Goal: Information Seeking & Learning: Compare options

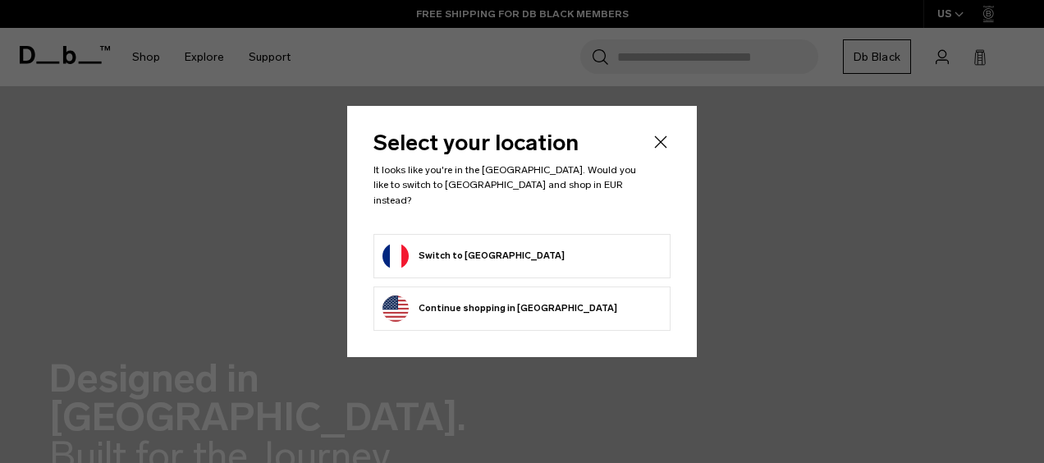
click at [478, 248] on button "Switch to France" at bounding box center [473, 256] width 182 height 26
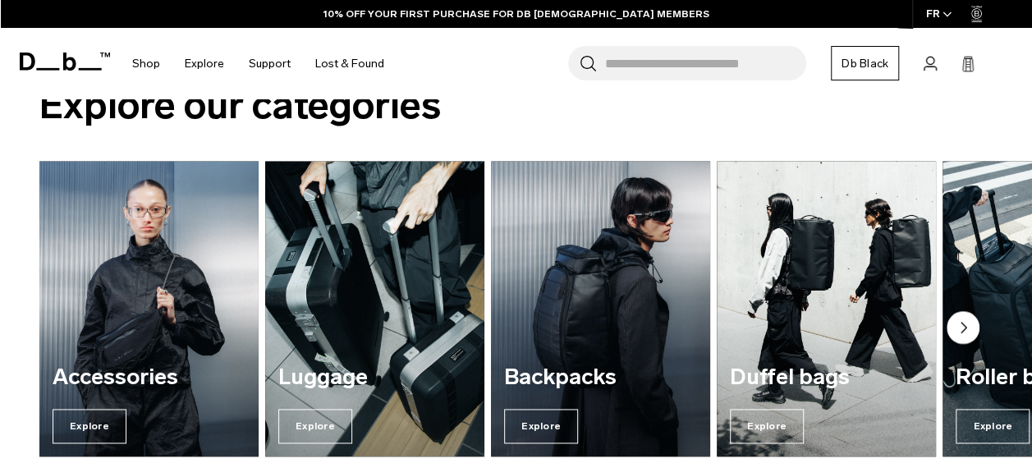
scroll to position [1018, 0]
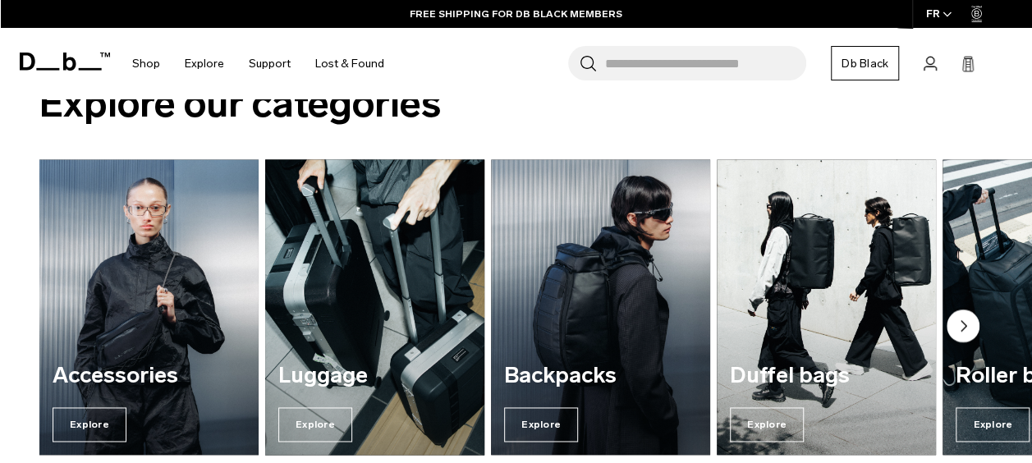
click at [353, 292] on img "2 / 7" at bounding box center [375, 306] width 226 height 304
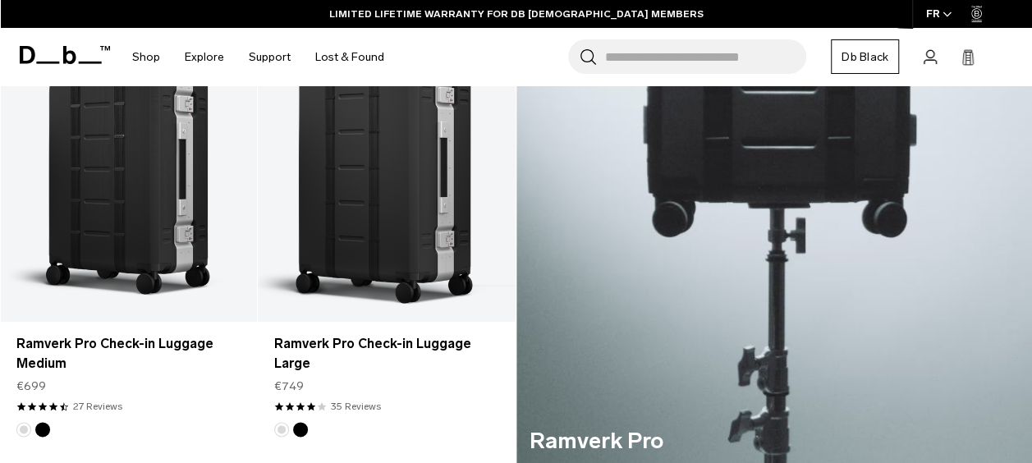
scroll to position [771, 0]
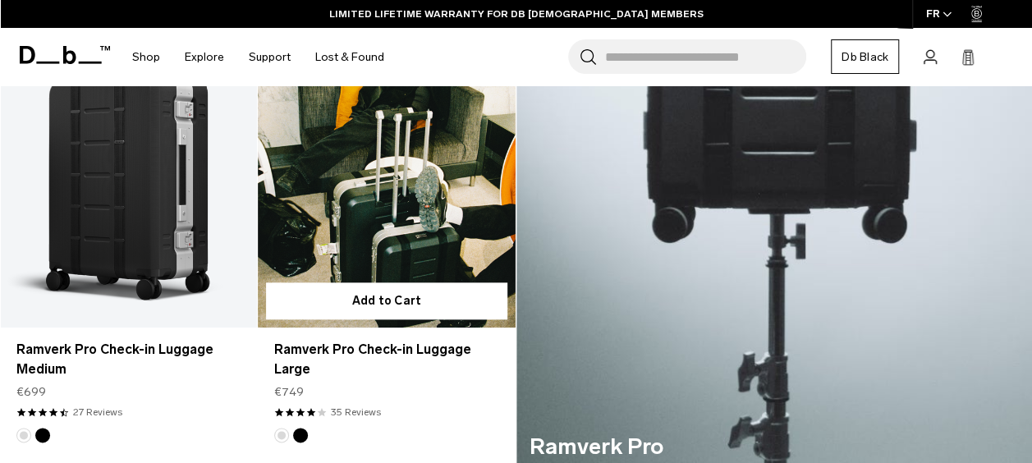
click at [390, 176] on link "Ramverk Pro Check-in Luggage Large" at bounding box center [386, 185] width 257 height 286
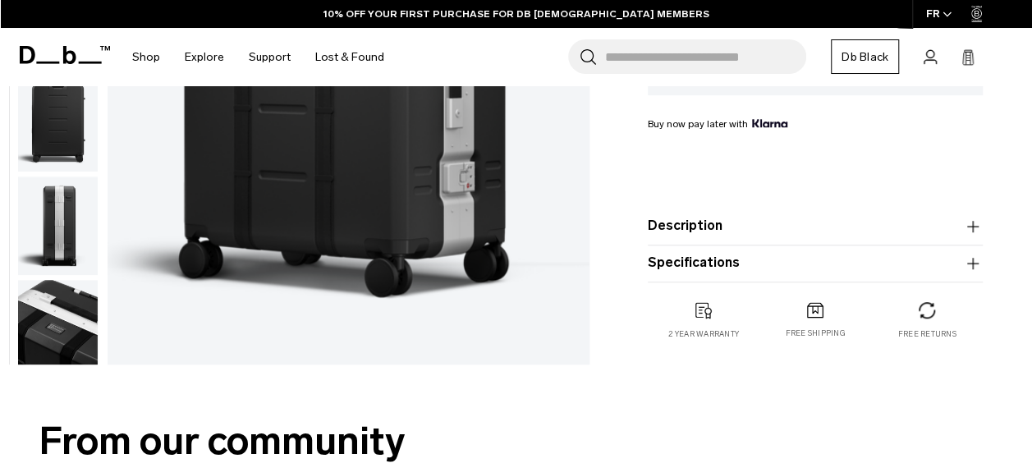
scroll to position [90, 0]
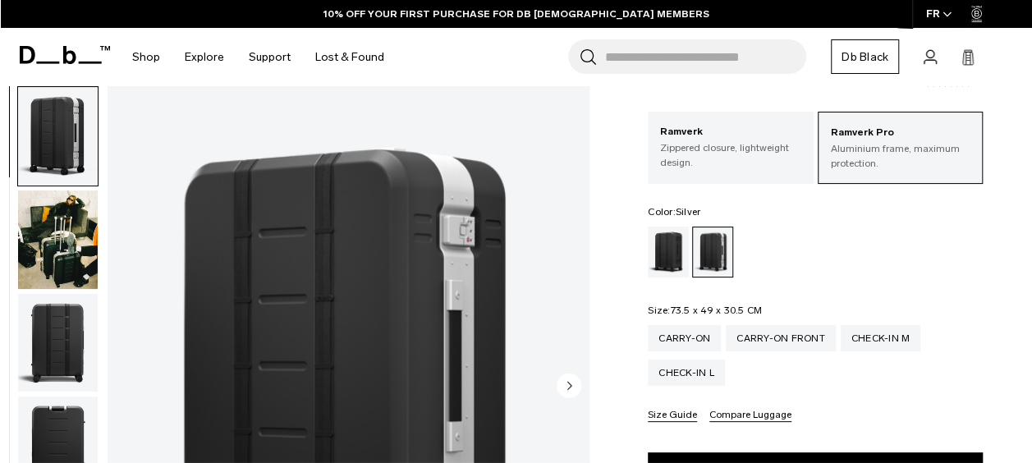
click at [57, 245] on img "button" at bounding box center [58, 239] width 80 height 98
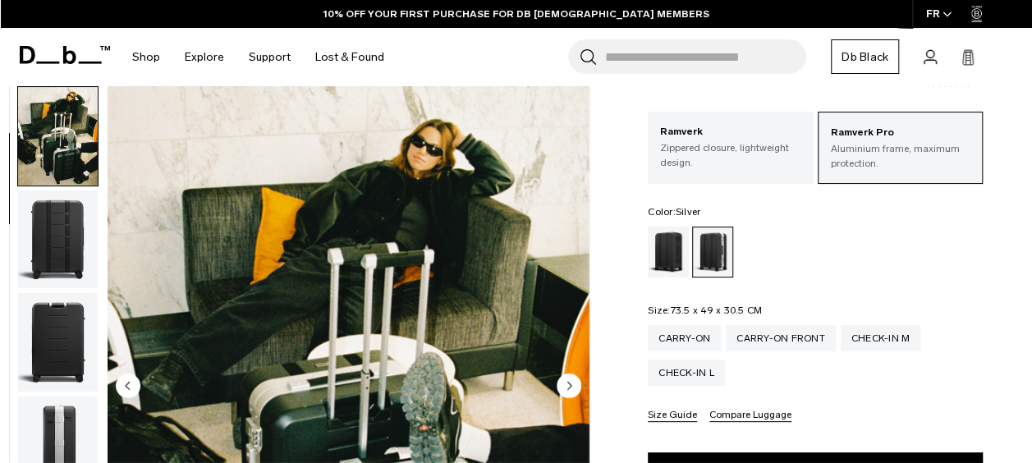
scroll to position [137, 0]
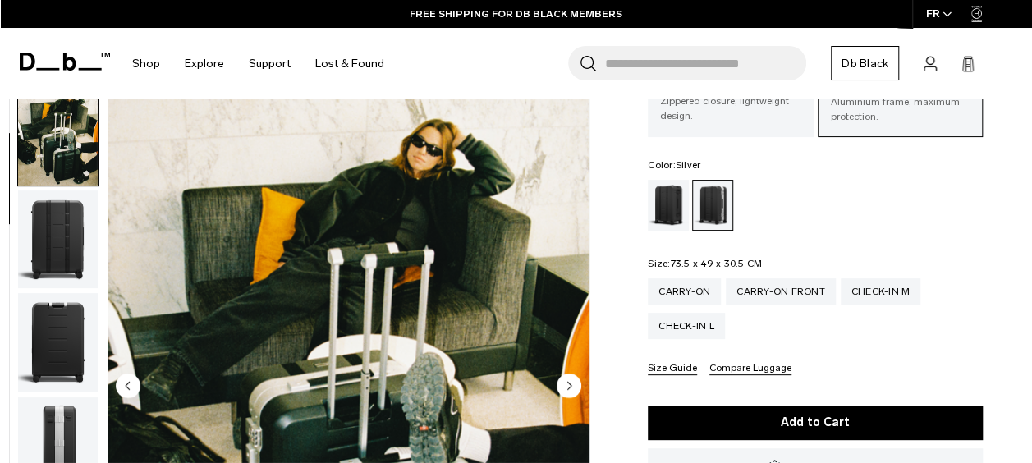
click at [65, 127] on img "button" at bounding box center [58, 136] width 80 height 98
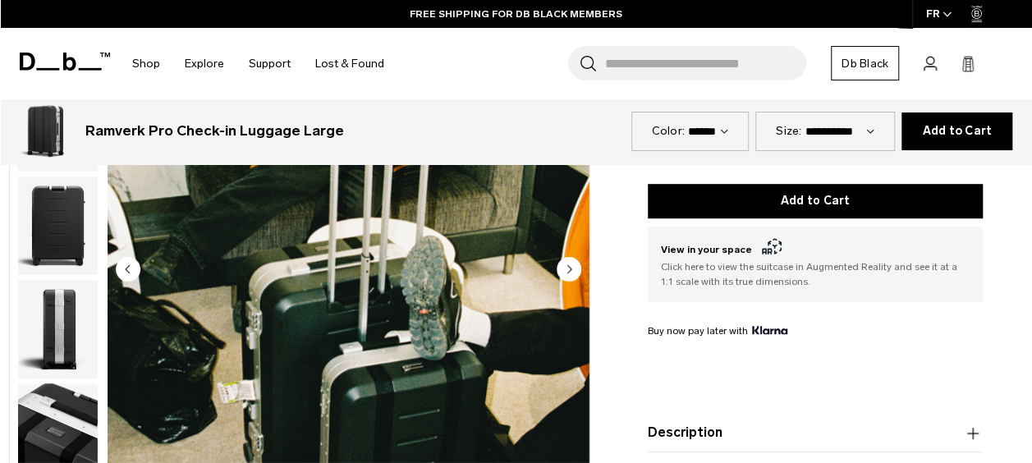
scroll to position [351, 0]
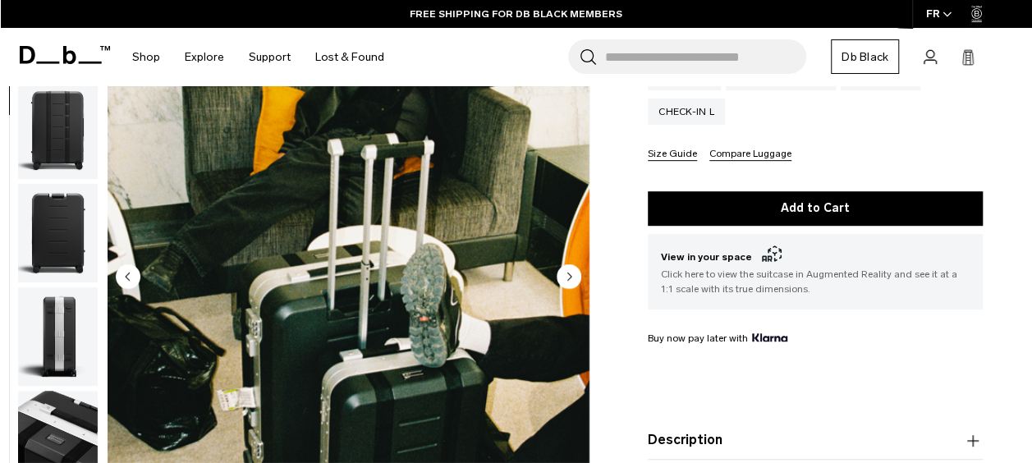
click at [679, 154] on button "Size Guide" at bounding box center [671, 155] width 49 height 12
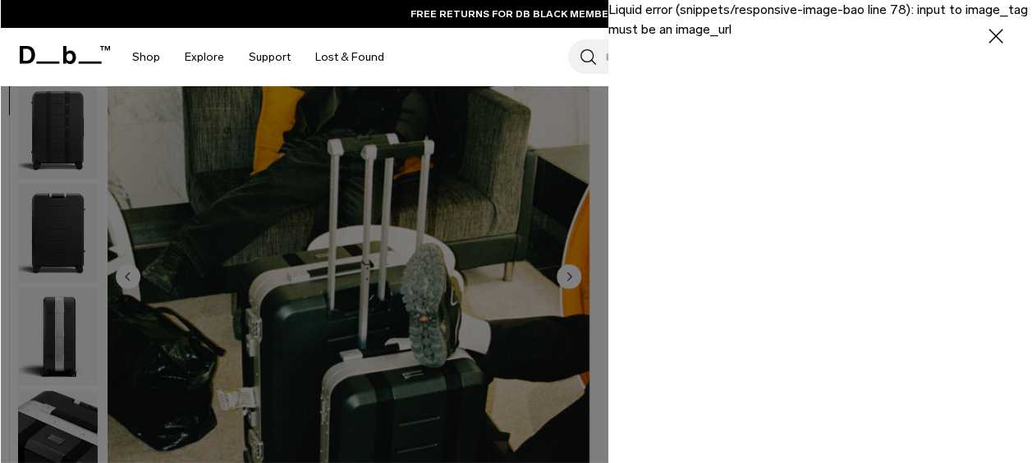
click at [984, 31] on icon "button" at bounding box center [996, 37] width 24 height 24
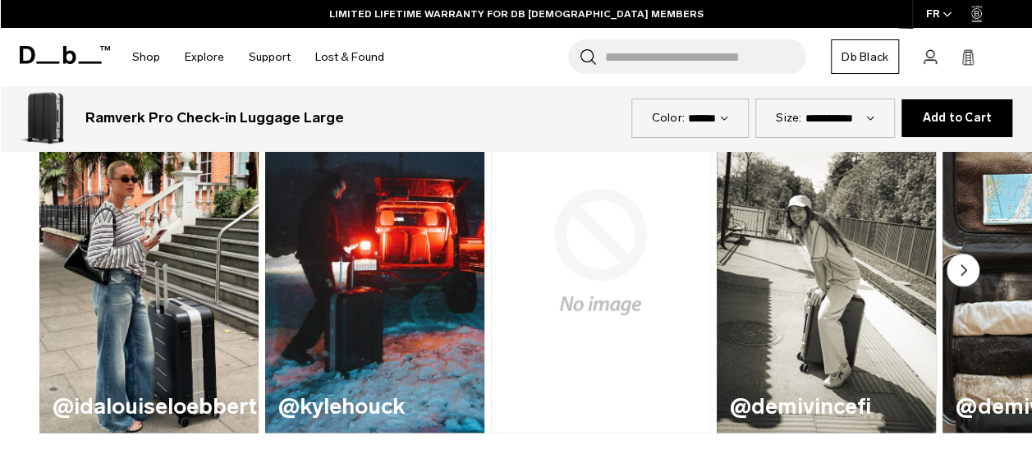
scroll to position [986, 0]
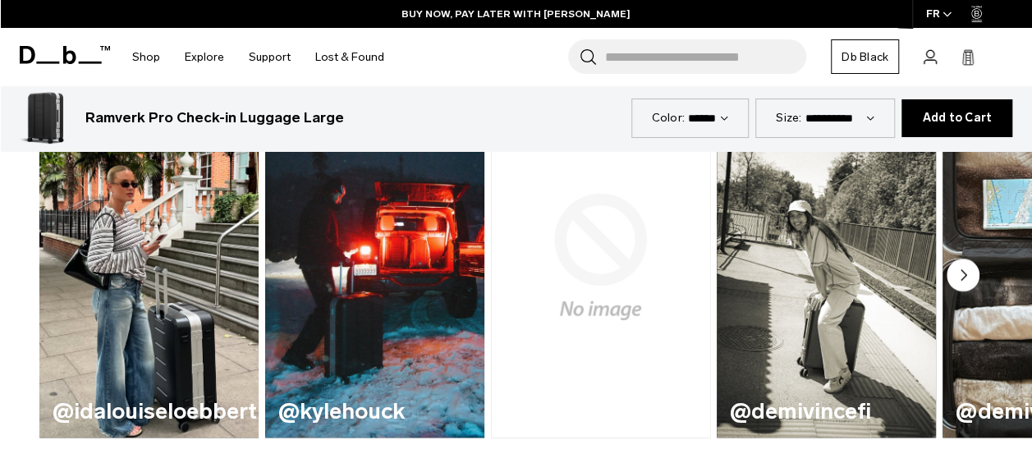
click at [963, 266] on circle "Next slide" at bounding box center [962, 274] width 33 height 33
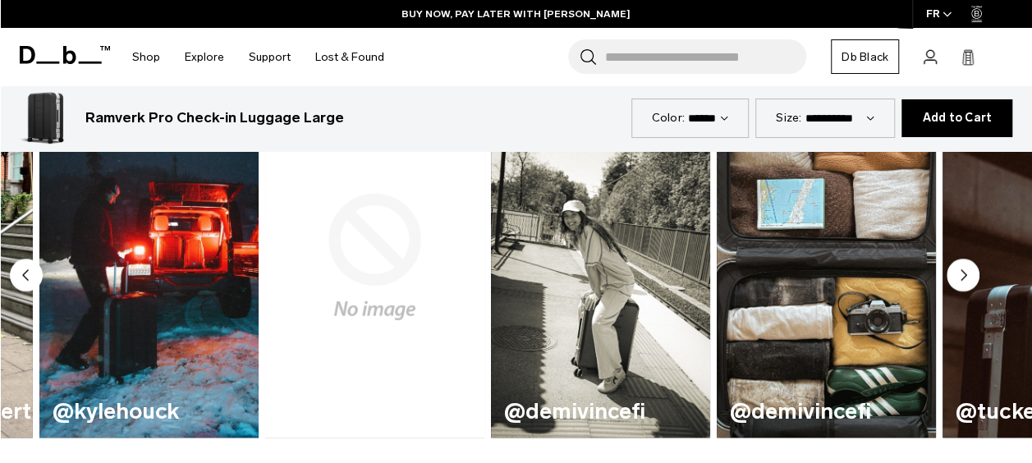
click at [963, 266] on circle "Next slide" at bounding box center [962, 274] width 33 height 33
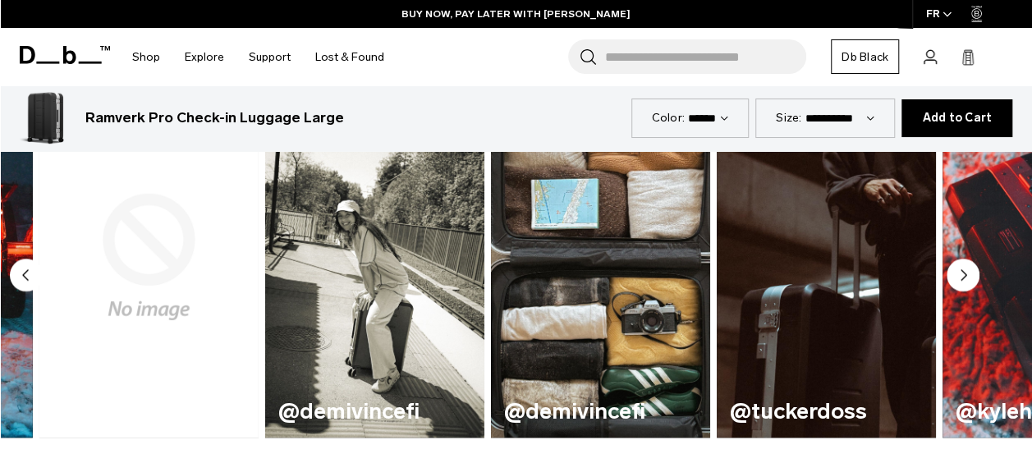
click at [963, 266] on circle "Next slide" at bounding box center [962, 274] width 33 height 33
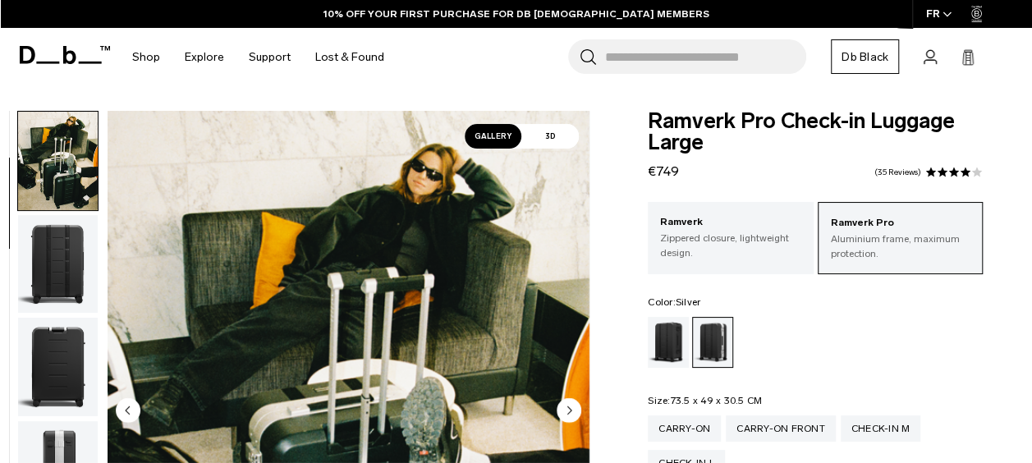
scroll to position [214, 0]
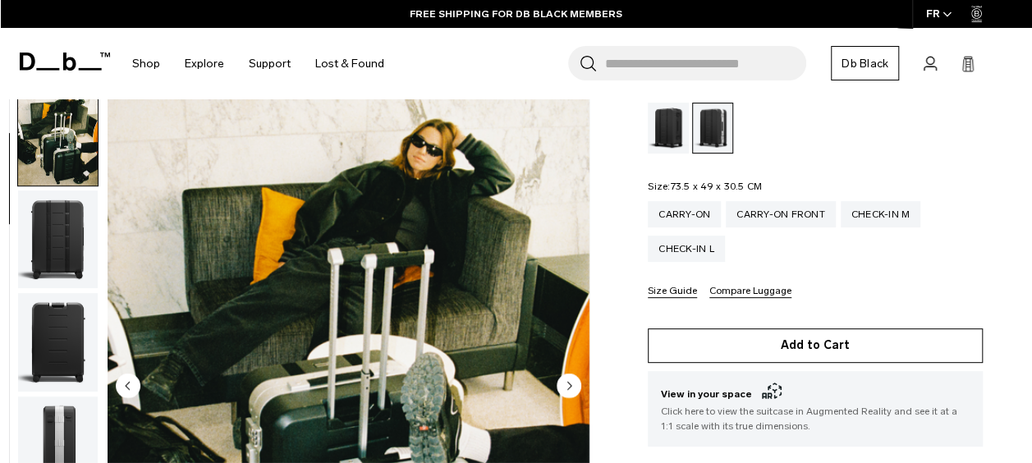
click at [763, 345] on button "Add to Cart" at bounding box center [814, 345] width 335 height 34
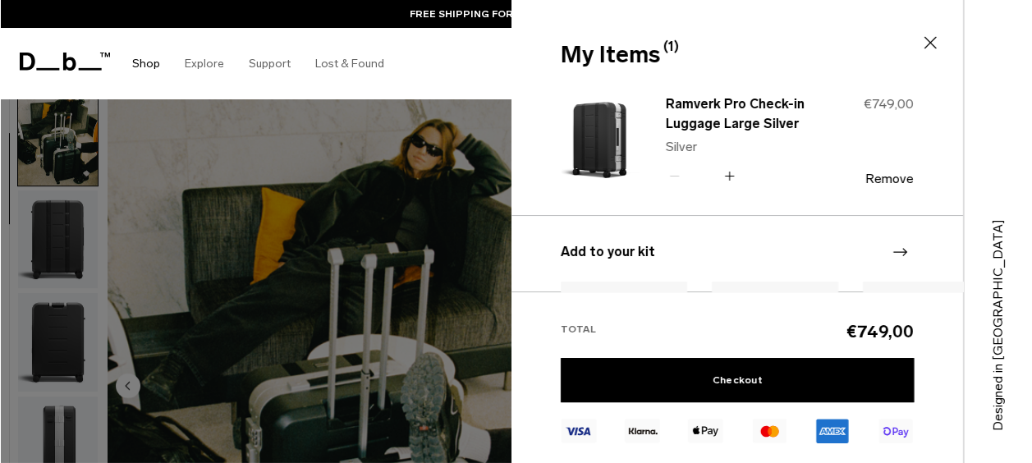
click at [148, 59] on link "Shop" at bounding box center [146, 63] width 28 height 58
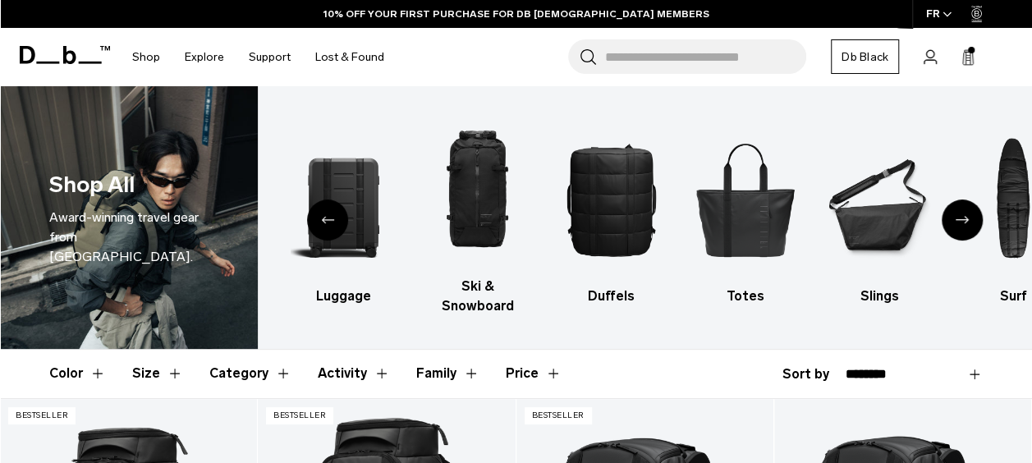
click at [336, 204] on div "Previous slide" at bounding box center [327, 219] width 41 height 41
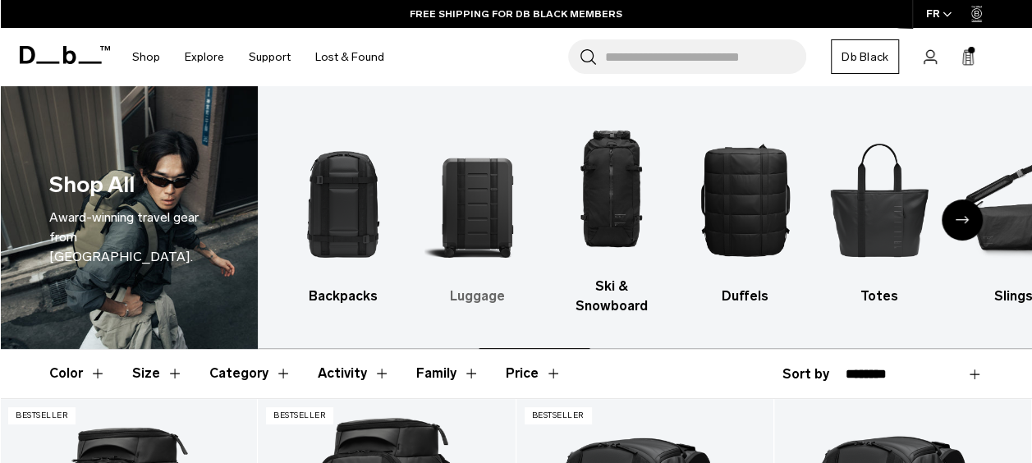
click at [469, 197] on img "2 / 10" at bounding box center [476, 200] width 105 height 158
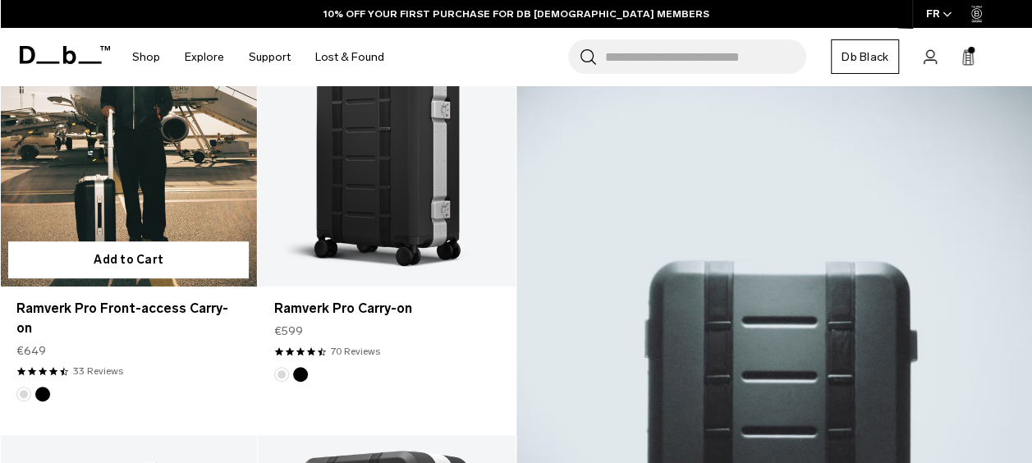
click at [158, 189] on link "Ramverk Pro Front-access Carry-on" at bounding box center [128, 144] width 257 height 286
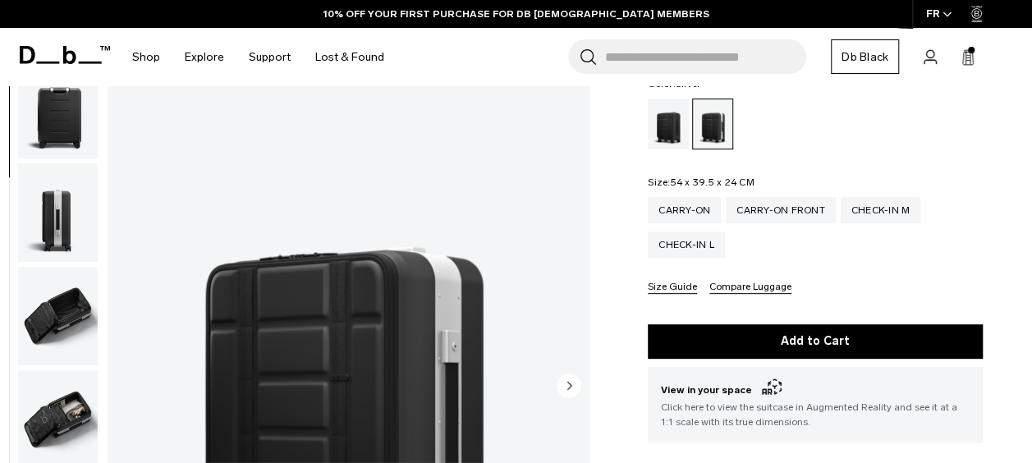
click at [57, 331] on img "button" at bounding box center [58, 316] width 80 height 98
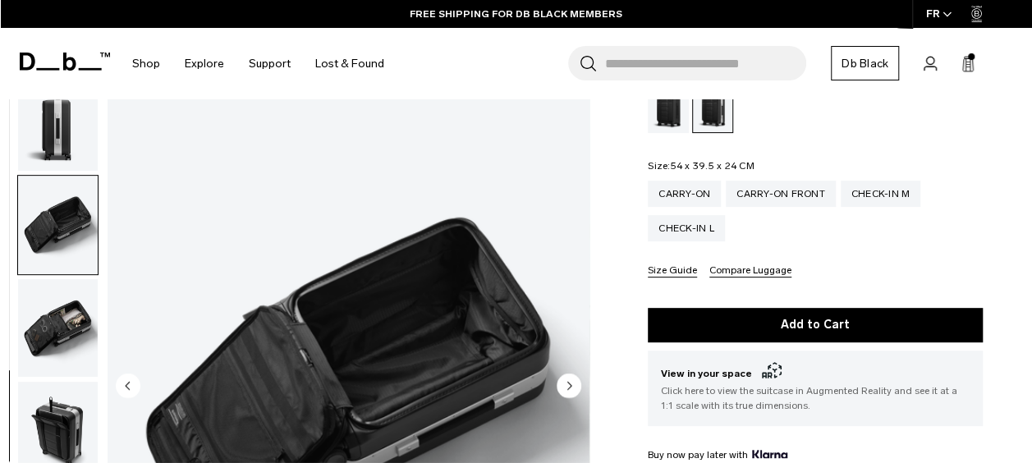
scroll to position [233, 0]
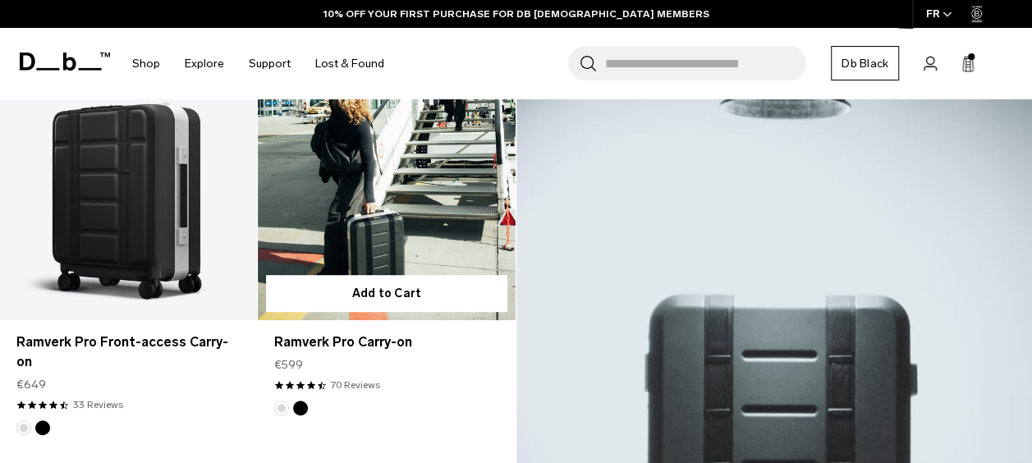
click at [371, 218] on link "Ramverk Pro Carry-on" at bounding box center [386, 177] width 257 height 286
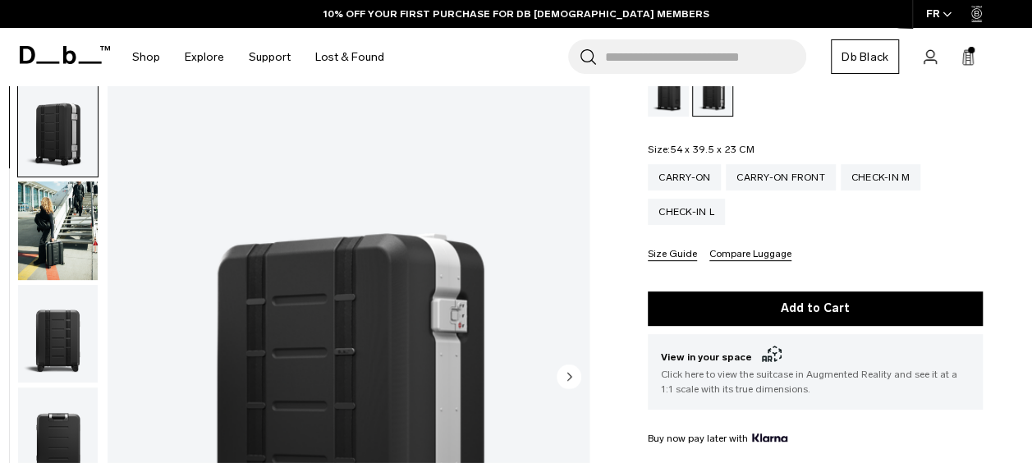
click at [51, 122] on img "button" at bounding box center [58, 127] width 80 height 98
click at [57, 219] on img "button" at bounding box center [58, 230] width 80 height 98
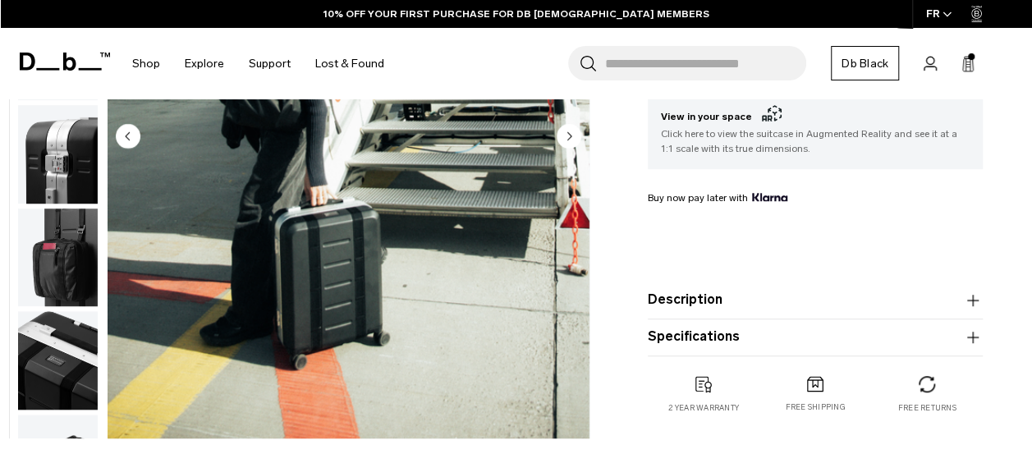
scroll to position [471, 0]
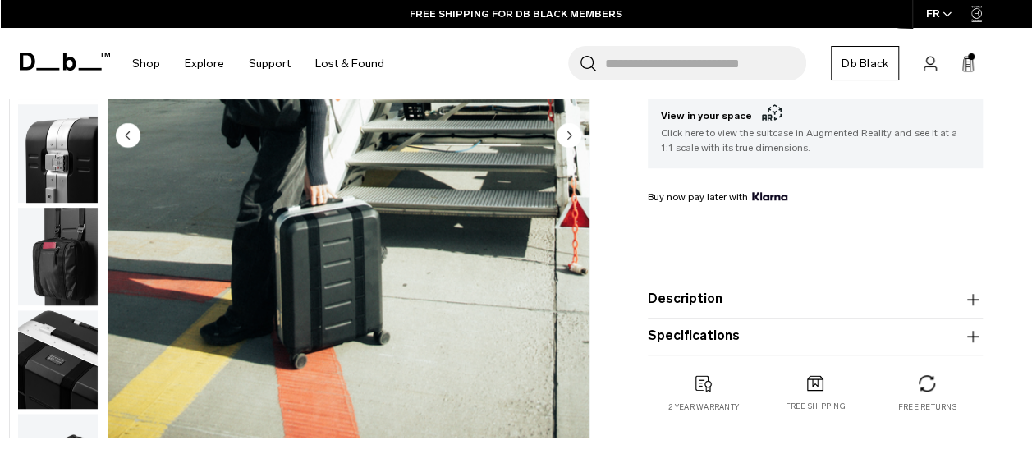
click at [67, 282] on img "button" at bounding box center [58, 256] width 80 height 98
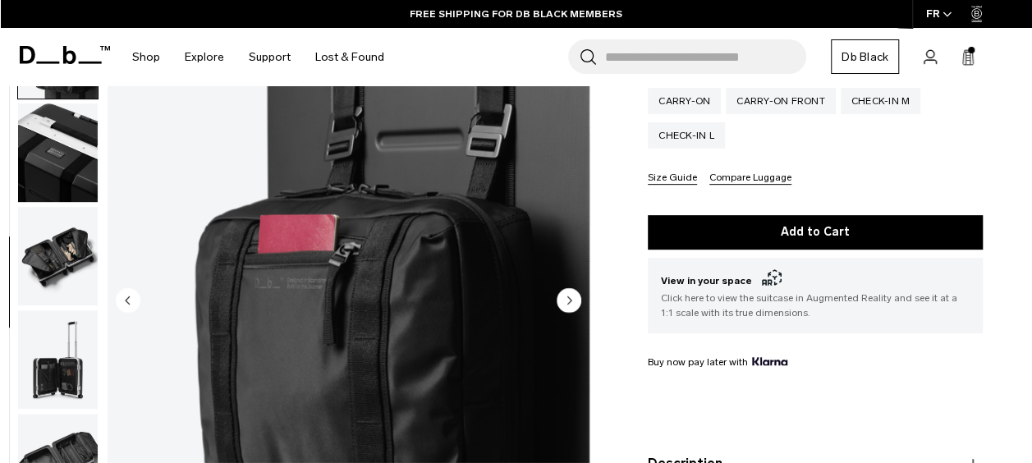
scroll to position [308, 0]
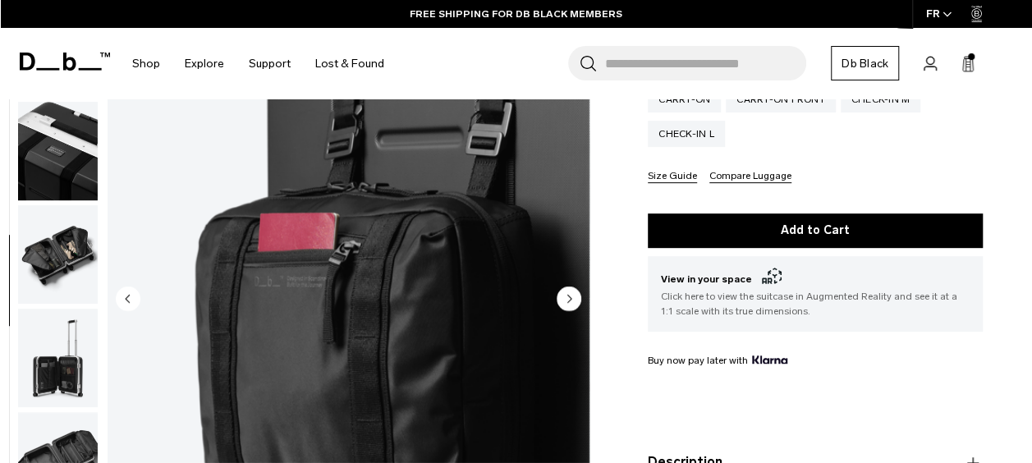
click at [54, 256] on img "button" at bounding box center [58, 254] width 80 height 98
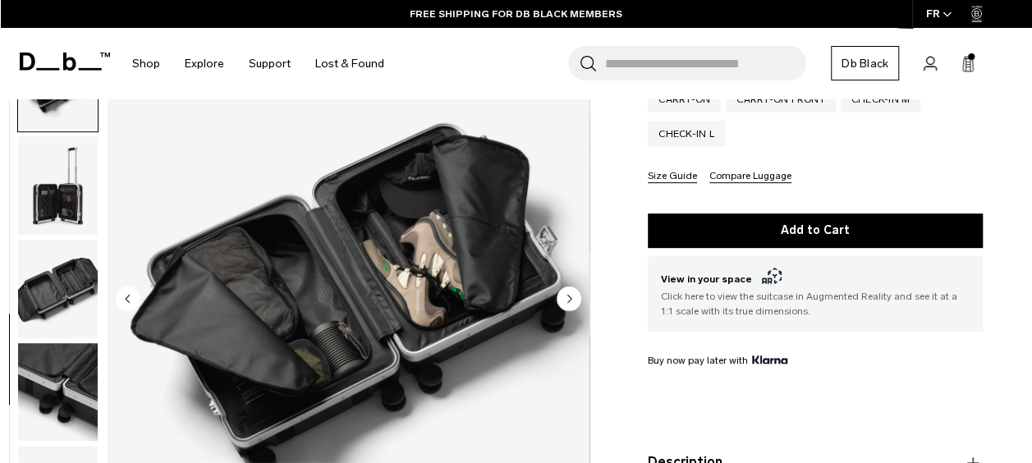
scroll to position [827, 0]
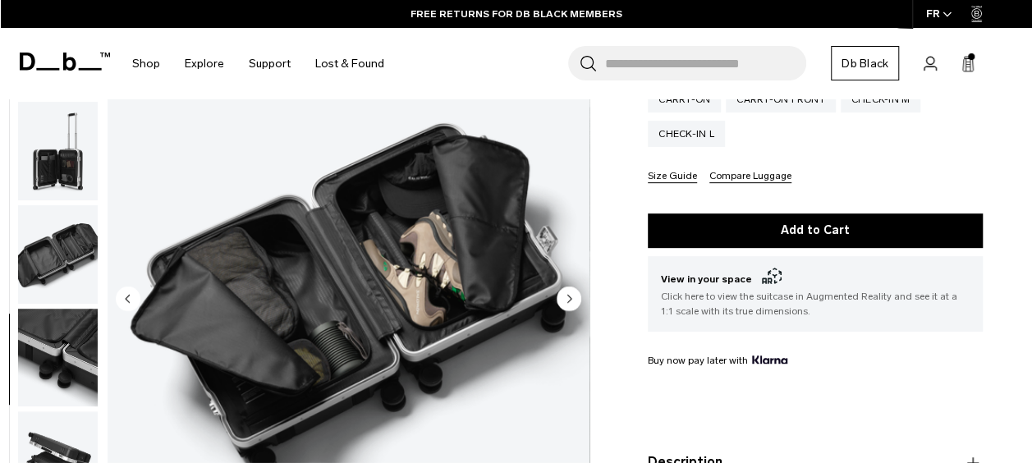
click at [56, 338] on img "button" at bounding box center [58, 357] width 80 height 98
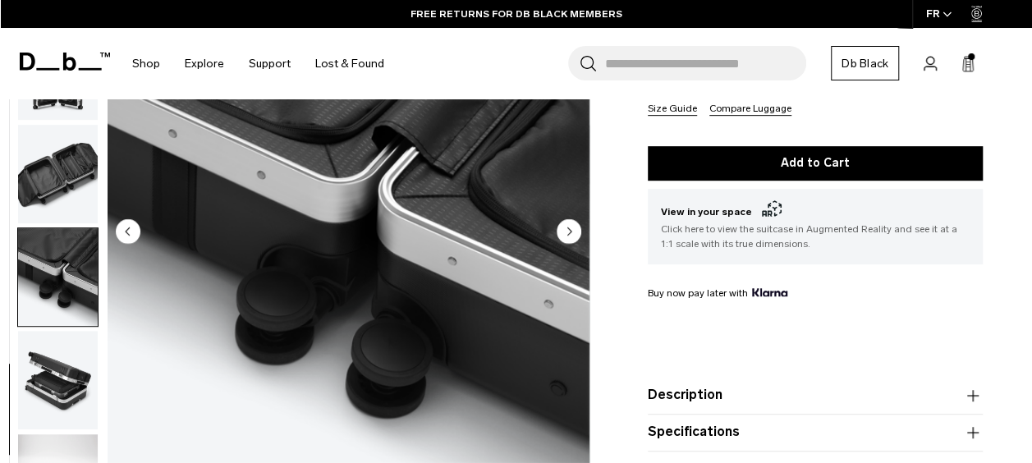
scroll to position [377, 0]
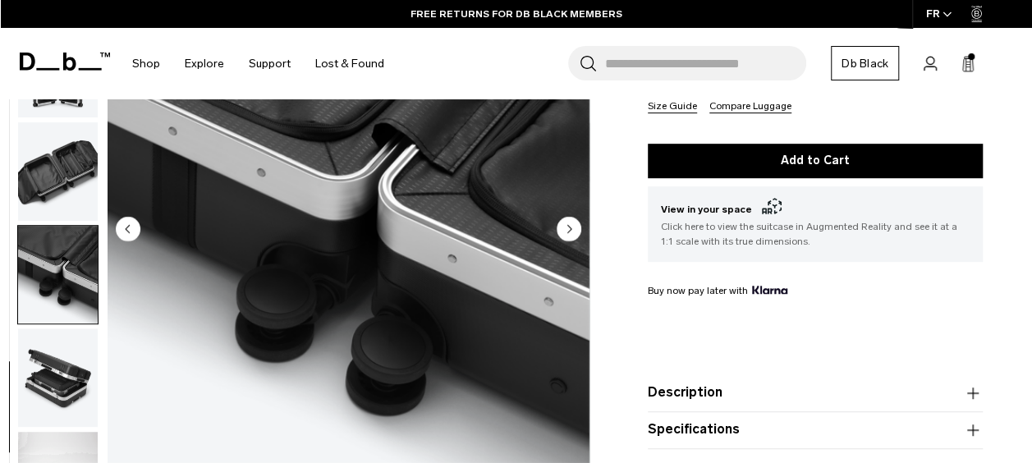
click at [61, 406] on img "button" at bounding box center [58, 377] width 80 height 98
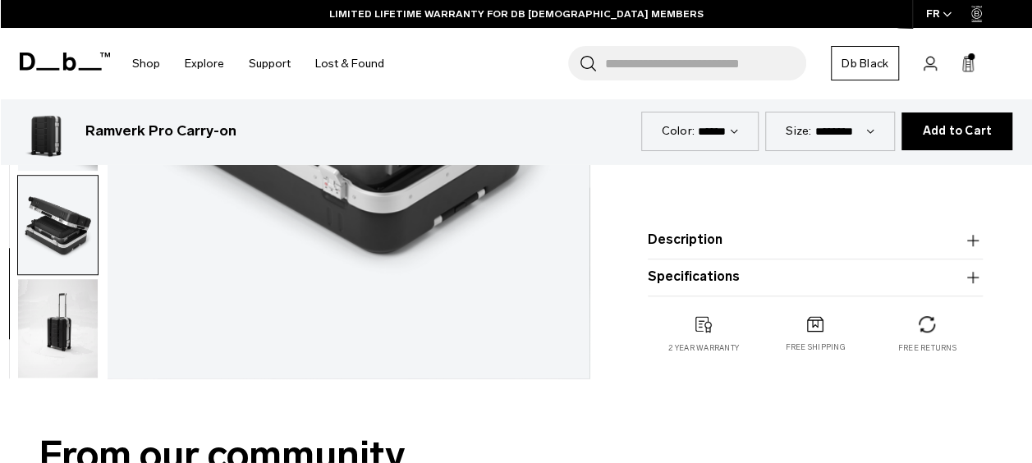
scroll to position [528, 0]
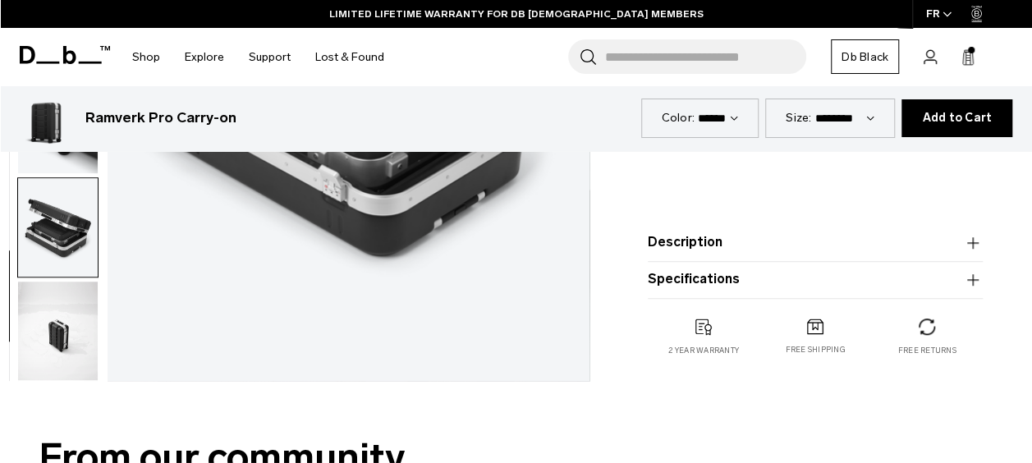
click at [57, 327] on img "button" at bounding box center [58, 330] width 80 height 98
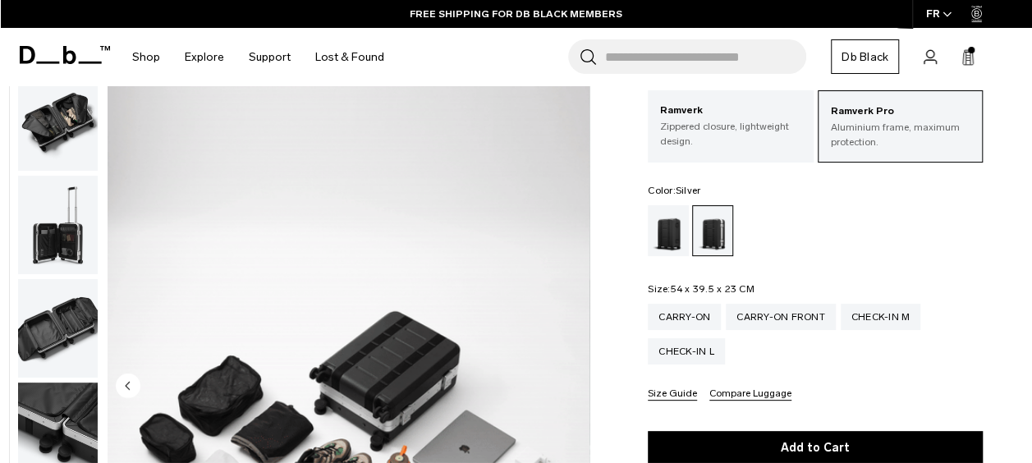
scroll to position [0, 0]
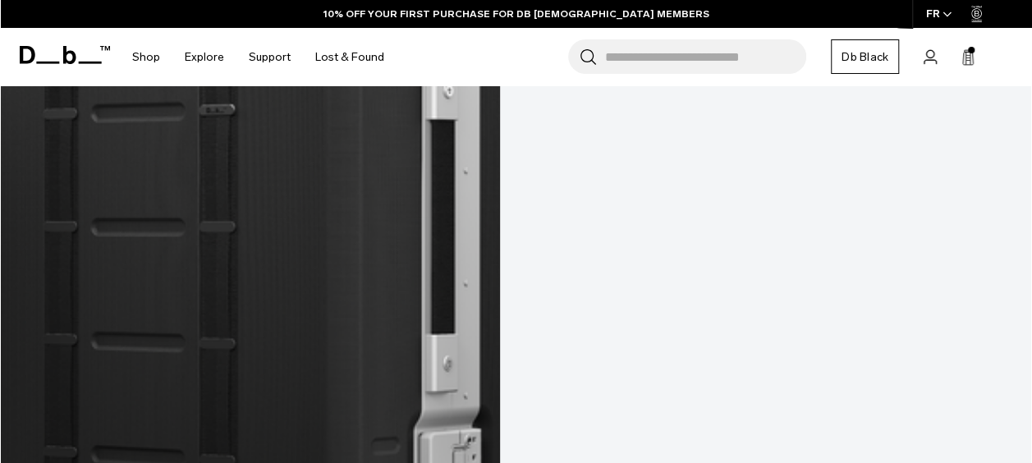
scroll to position [4879, 0]
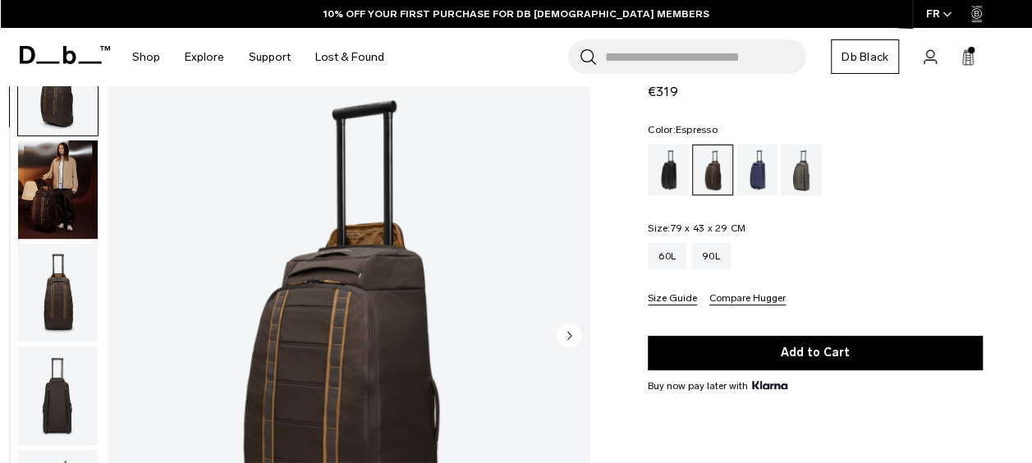
click at [55, 272] on img "button" at bounding box center [58, 293] width 80 height 98
click at [49, 346] on img "button" at bounding box center [58, 395] width 80 height 98
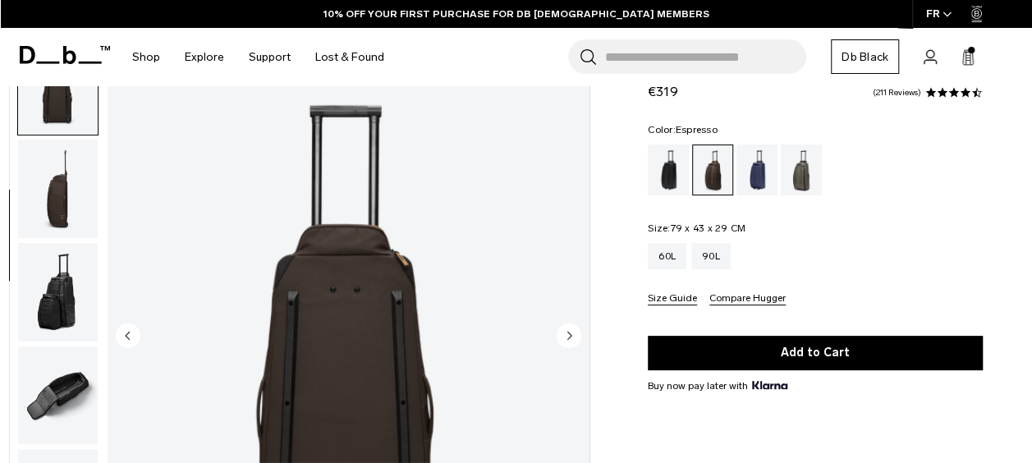
click at [54, 287] on img "button" at bounding box center [58, 292] width 80 height 98
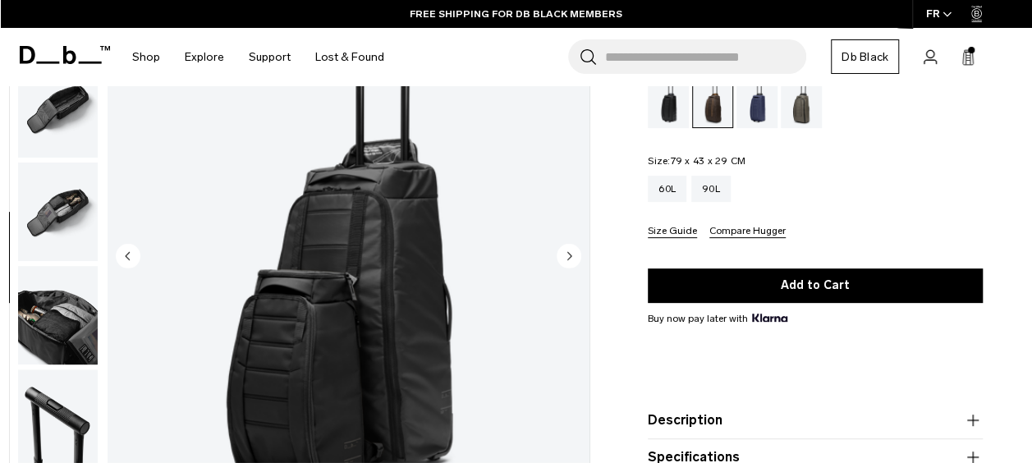
scroll to position [153, 0]
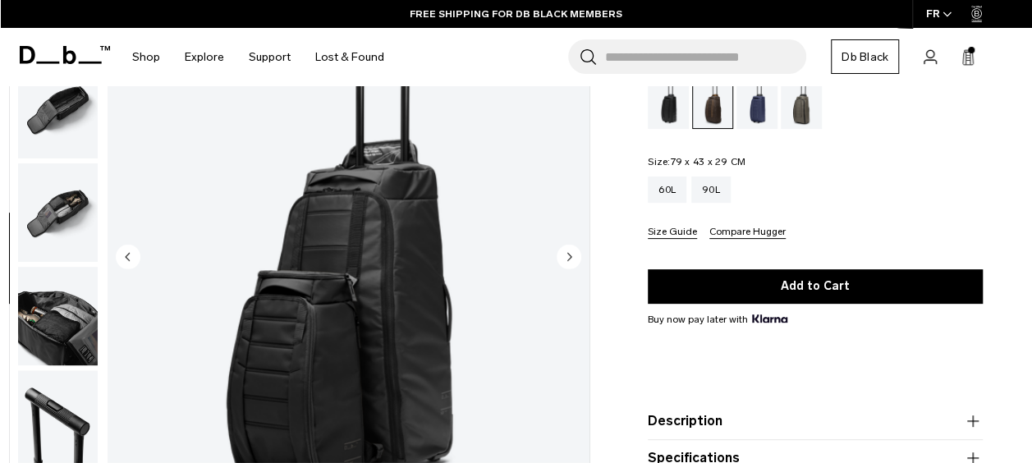
click at [61, 310] on img "button" at bounding box center [58, 316] width 80 height 98
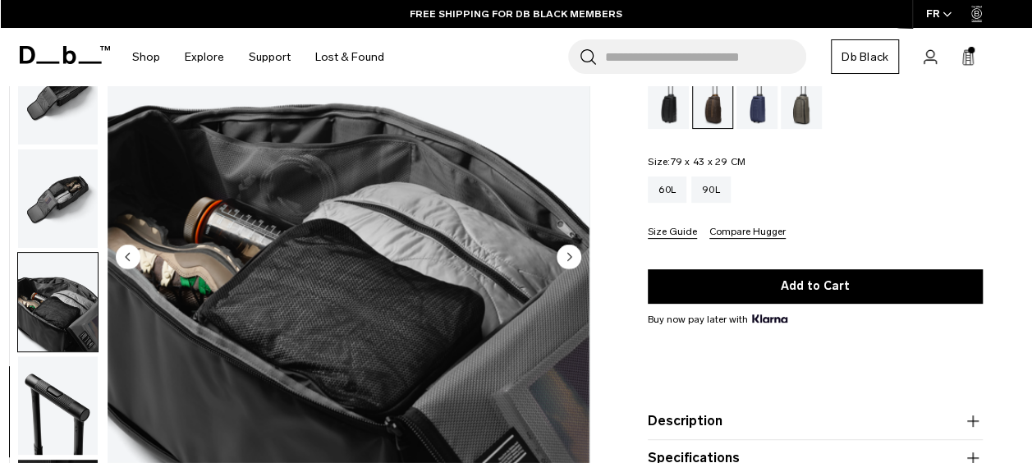
click at [44, 195] on img "button" at bounding box center [58, 198] width 80 height 98
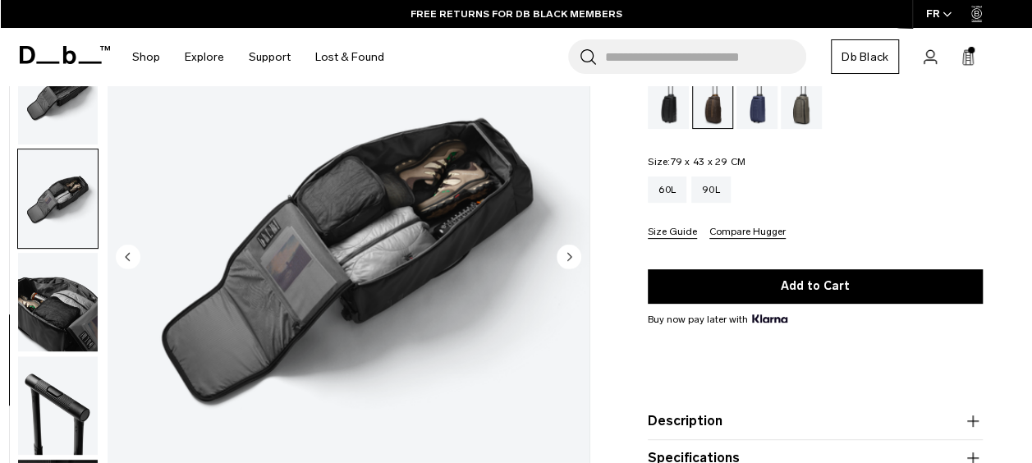
click at [64, 423] on img "button" at bounding box center [58, 405] width 80 height 98
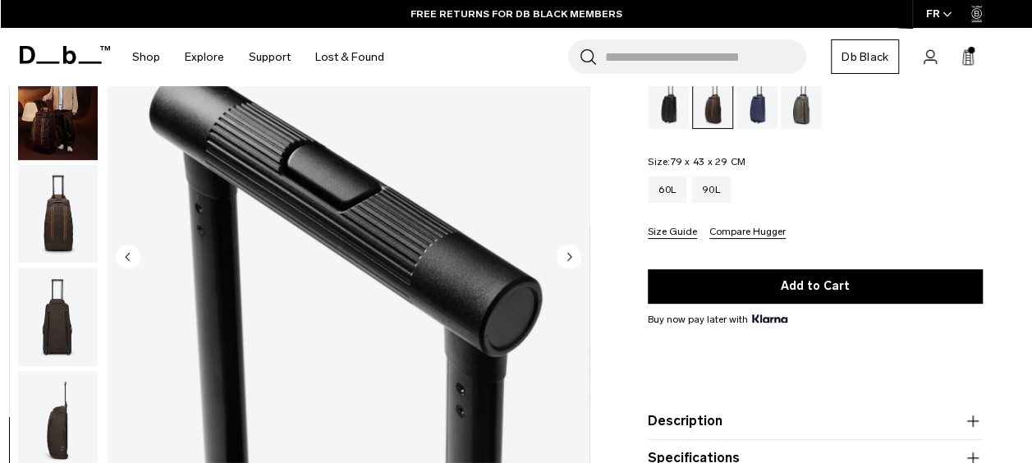
scroll to position [0, 0]
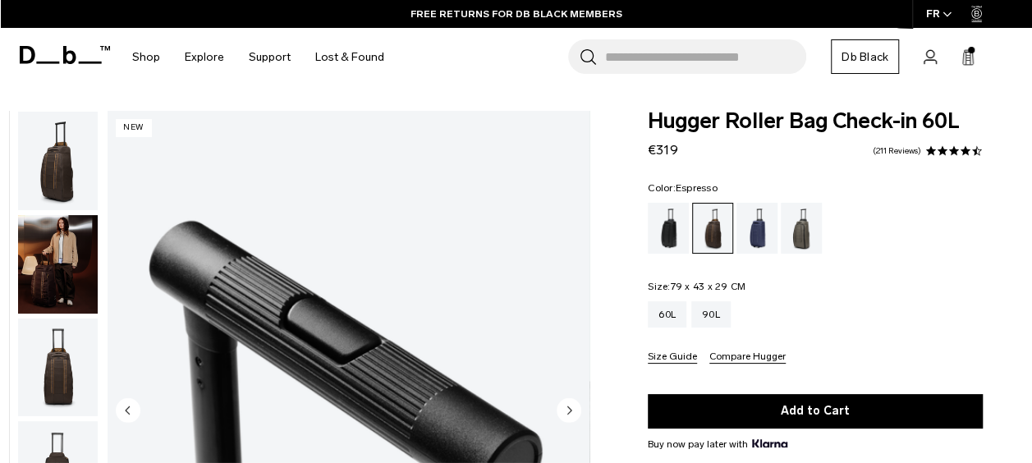
click at [59, 159] on img "button" at bounding box center [58, 161] width 80 height 98
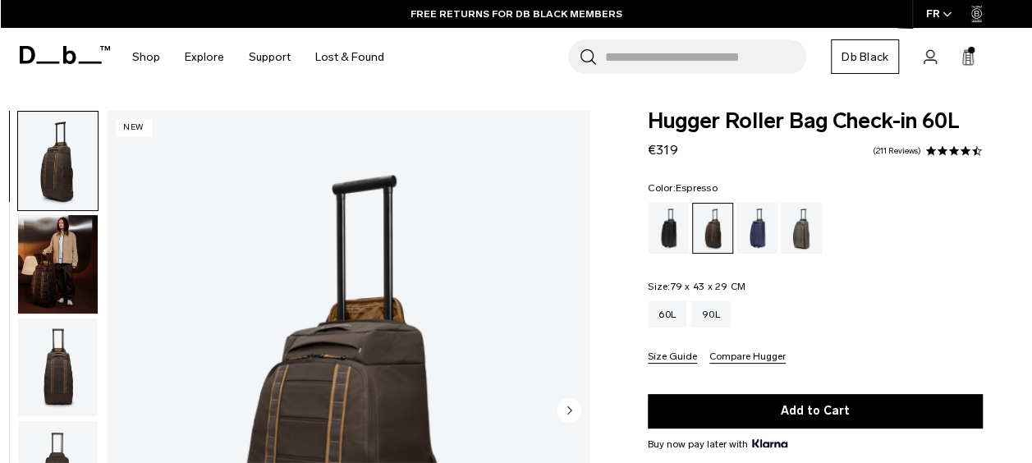
click at [58, 245] on img "button" at bounding box center [58, 264] width 80 height 98
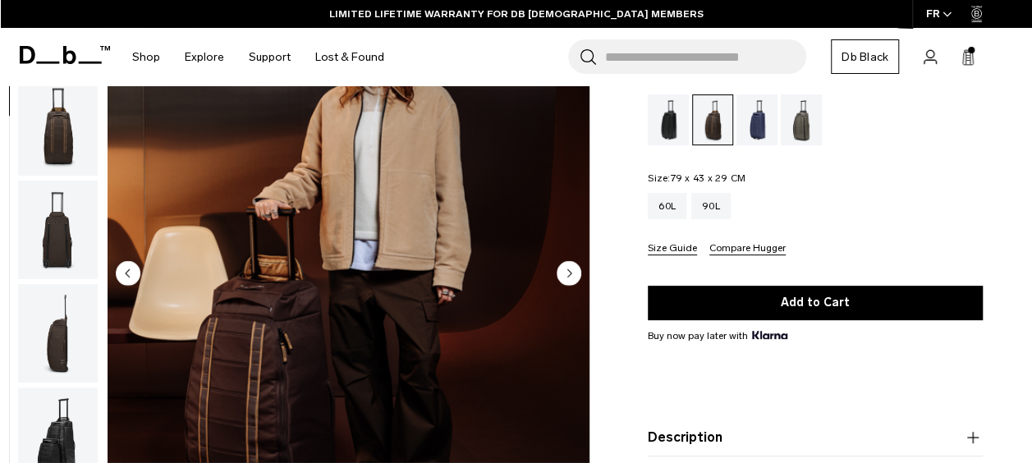
scroll to position [144, 0]
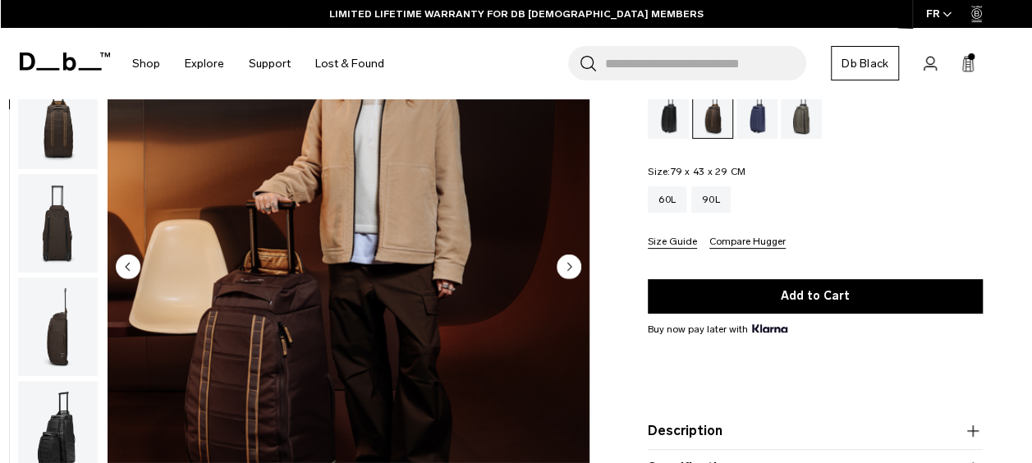
click at [670, 118] on div "Black Out" at bounding box center [668, 113] width 42 height 51
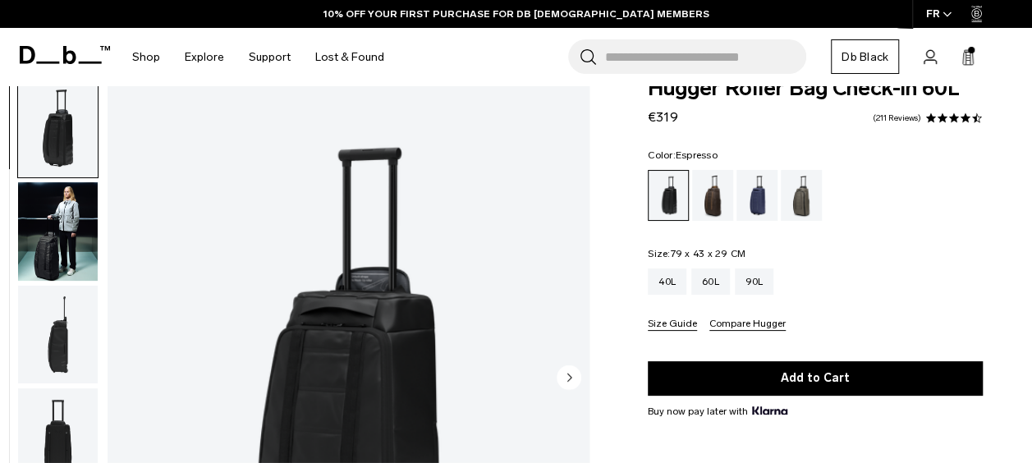
click at [715, 205] on div "Espresso" at bounding box center [713, 195] width 42 height 51
click at [802, 207] on div "Forest Green" at bounding box center [801, 195] width 42 height 51
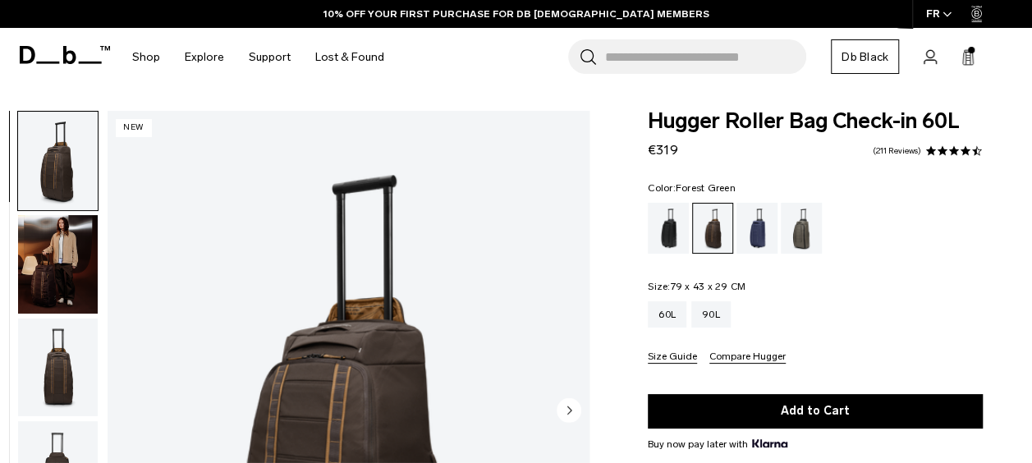
click at [809, 233] on div "Forest Green" at bounding box center [801, 228] width 42 height 51
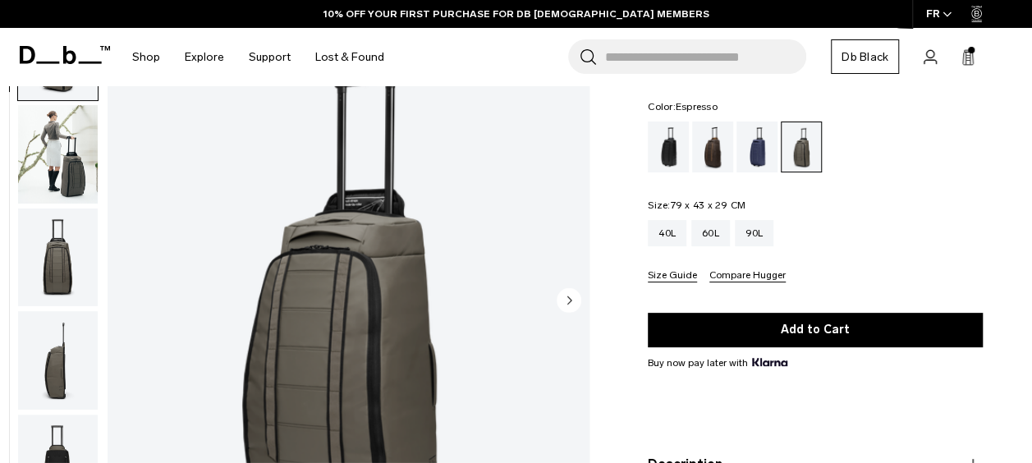
click at [715, 158] on div "Espresso" at bounding box center [713, 146] width 42 height 51
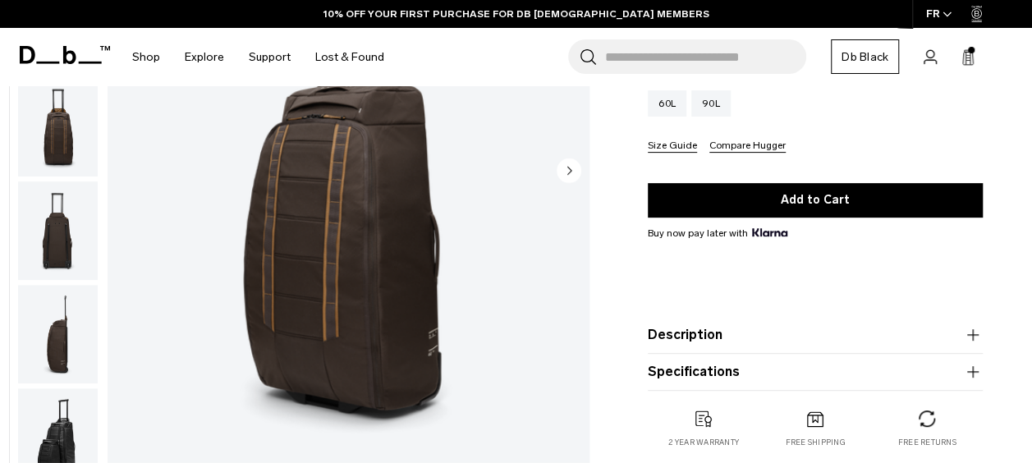
scroll to position [208, 0]
